Goal: Complete application form

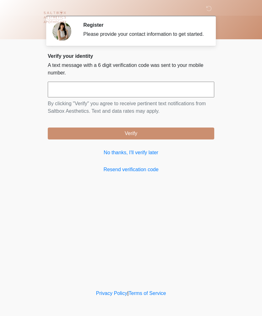
click at [135, 97] on input "text" at bounding box center [131, 90] width 166 height 16
type input "******"
click at [184, 134] on button "Verify" at bounding box center [131, 133] width 166 height 12
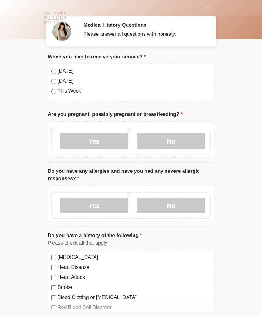
click at [62, 67] on label "[DATE]" at bounding box center [133, 71] width 153 height 8
click at [188, 140] on label "No" at bounding box center [170, 141] width 69 height 16
click at [192, 200] on label "No" at bounding box center [170, 205] width 69 height 16
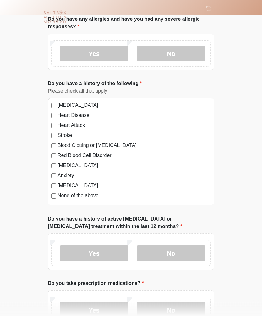
scroll to position [155, 0]
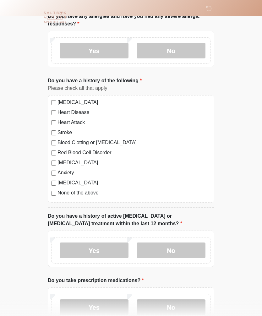
click at [91, 195] on label "None of the above" at bounding box center [133, 193] width 153 height 8
click at [198, 247] on label "No" at bounding box center [170, 250] width 69 height 16
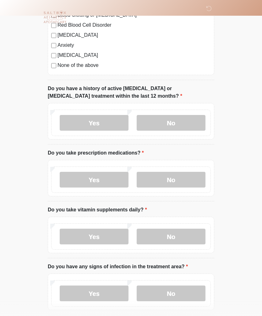
scroll to position [289, 0]
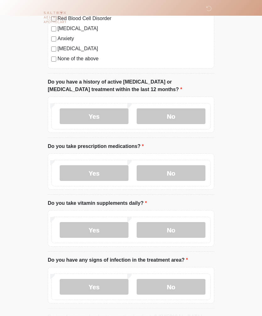
click at [194, 170] on label "No" at bounding box center [170, 173] width 69 height 16
click at [109, 228] on label "Yes" at bounding box center [94, 230] width 69 height 16
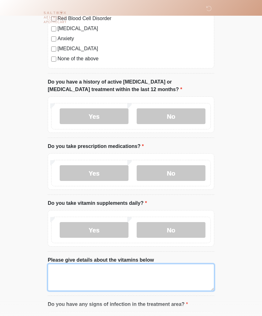
click at [150, 277] on textarea "Please give details about the vitamins below" at bounding box center [131, 276] width 166 height 27
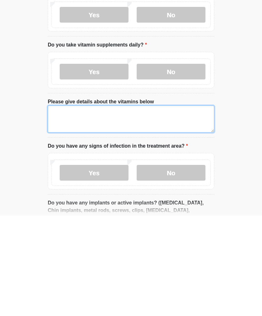
type textarea "*"
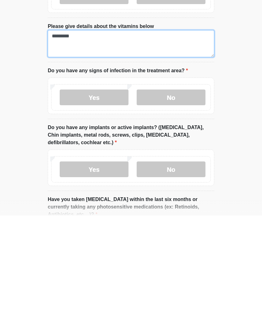
type textarea "*********"
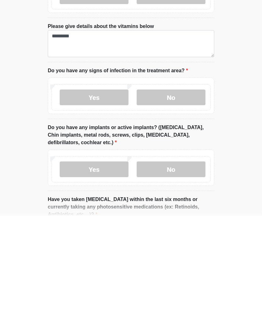
click at [189, 190] on label "No" at bounding box center [170, 198] width 69 height 16
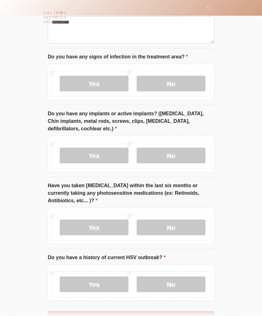
scroll to position [554, 0]
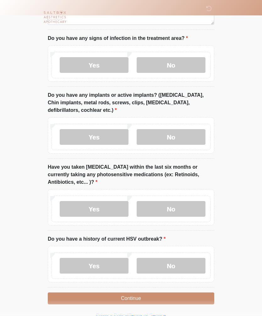
click at [192, 137] on label "No" at bounding box center [170, 137] width 69 height 16
click at [200, 207] on label "No" at bounding box center [170, 209] width 69 height 16
click at [194, 263] on label "No" at bounding box center [170, 266] width 69 height 16
click at [196, 294] on button "Continue" at bounding box center [131, 298] width 166 height 12
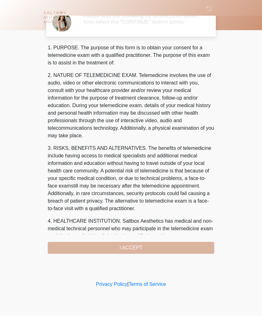
scroll to position [0, 0]
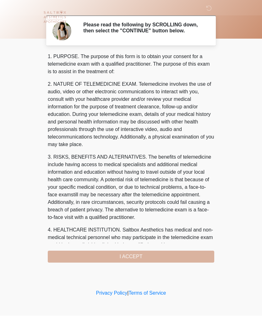
click at [198, 258] on div "1. PURPOSE. The purpose of this form is to obtain your consent for a telemedici…" at bounding box center [131, 157] width 166 height 209
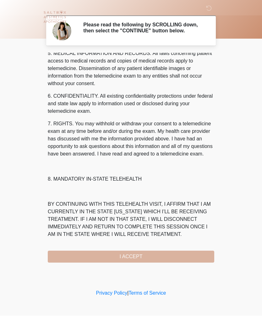
click at [155, 257] on div "1. PURPOSE. The purpose of this form is to obtain your consent for a telemedici…" at bounding box center [131, 157] width 166 height 209
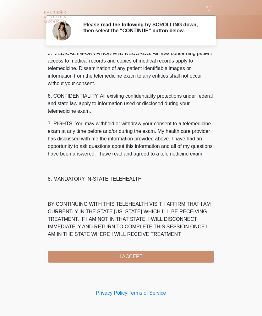
click at [152, 257] on button "I ACCEPT" at bounding box center [131, 257] width 166 height 12
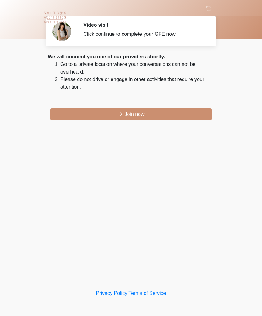
click at [186, 111] on button "Join now" at bounding box center [130, 114] width 161 height 12
